Goal: Task Accomplishment & Management: Manage account settings

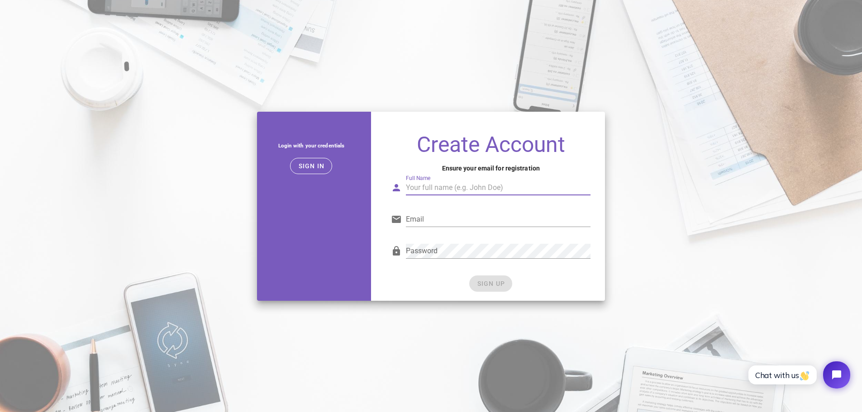
click at [426, 184] on input "Full Name" at bounding box center [498, 187] width 185 height 14
type input "Marcelo de Souza Junior"
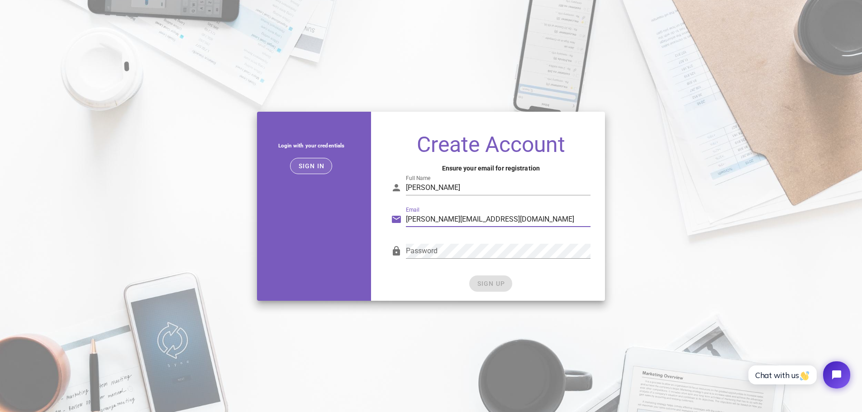
type input "marcelo.junior@cocari.co"
click at [311, 166] on span "Sign in" at bounding box center [311, 165] width 27 height 7
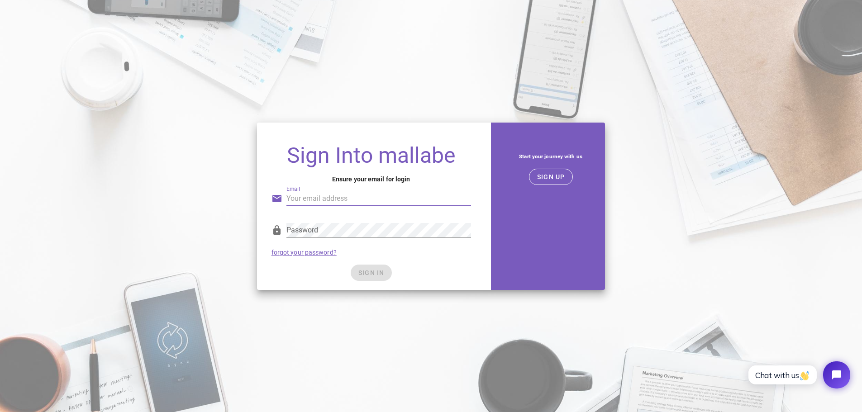
click at [327, 200] on input "Email" at bounding box center [378, 198] width 185 height 14
click at [543, 173] on span "SIGN UP" at bounding box center [550, 176] width 28 height 7
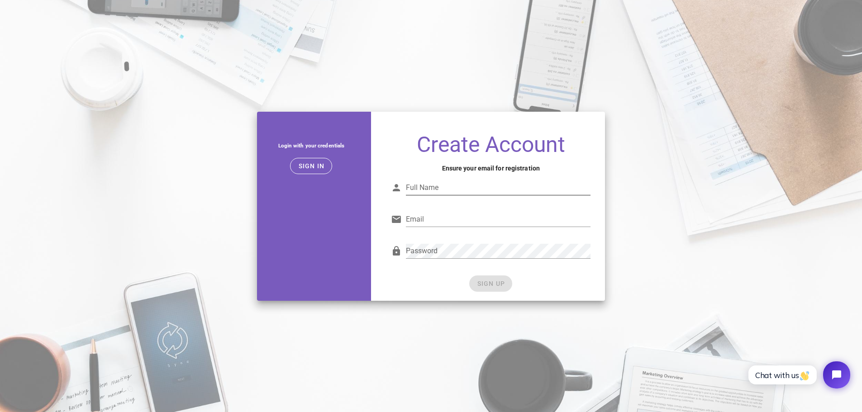
click at [426, 187] on input "Full Name" at bounding box center [498, 187] width 185 height 14
type input "Marcelo de Souza Junior"
type input "marcelo.junior@cocari.com.br"
click at [577, 280] on div "SIGN UP" at bounding box center [490, 283] width 199 height 16
click at [500, 285] on span "SIGN UP" at bounding box center [490, 283] width 28 height 7
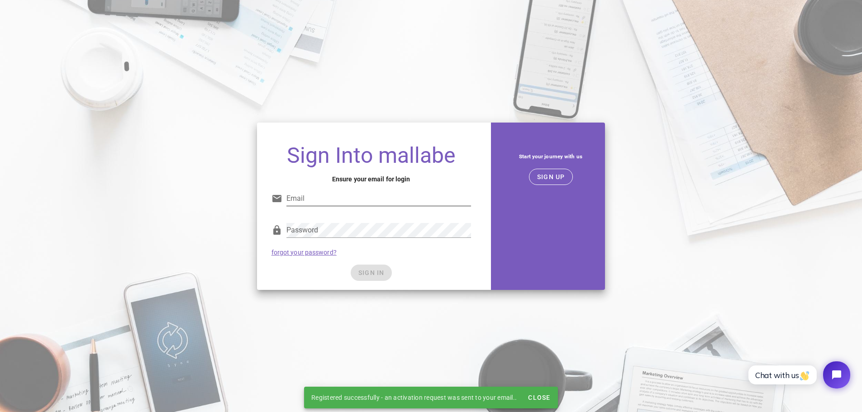
click at [315, 198] on input "Email" at bounding box center [378, 198] width 185 height 14
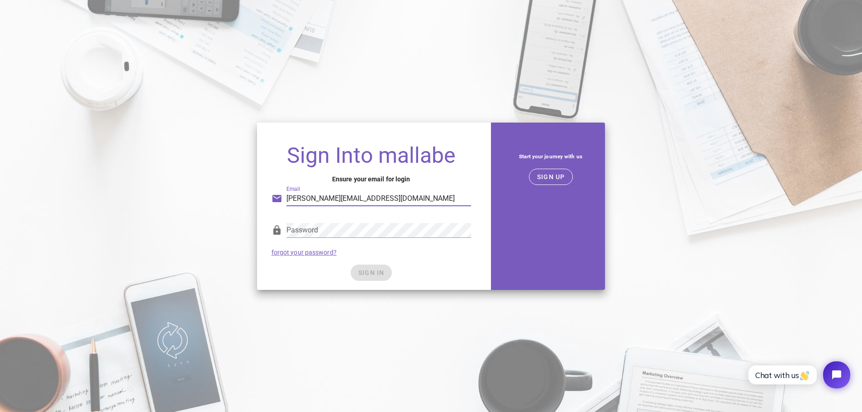
type input "marcelo.junior@cocari.com.br"
click at [374, 273] on span "SIGN IN" at bounding box center [371, 272] width 27 height 7
click at [373, 270] on span "SIGN IN" at bounding box center [371, 272] width 27 height 7
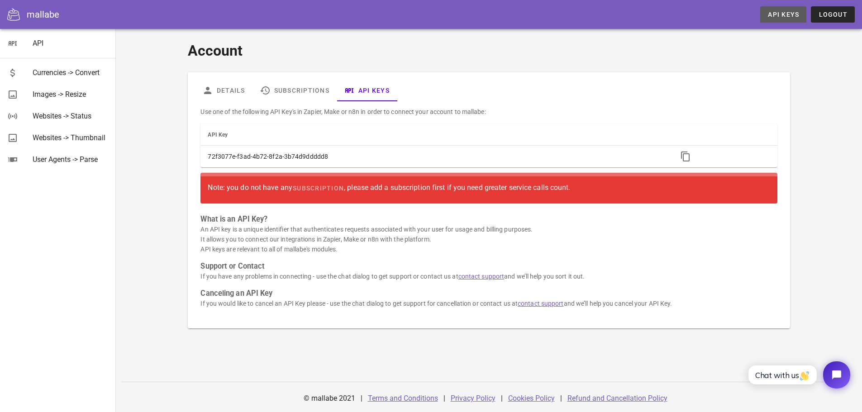
click at [778, 16] on span "API Keys" at bounding box center [783, 14] width 32 height 7
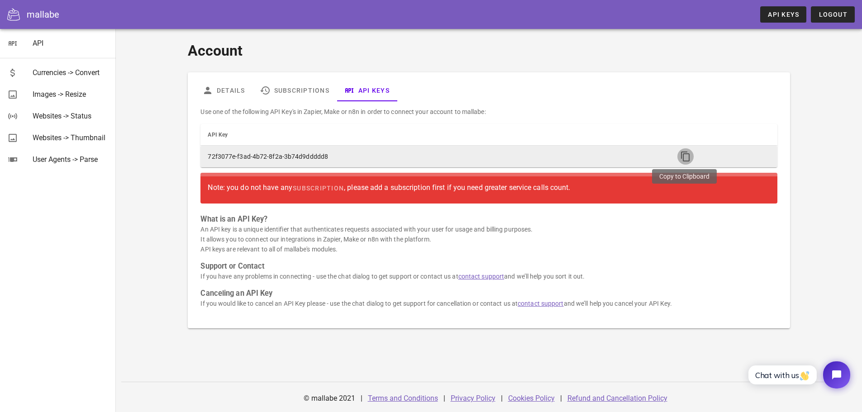
click at [687, 157] on icon "button" at bounding box center [685, 156] width 11 height 11
